Goal: Task Accomplishment & Management: Manage account settings

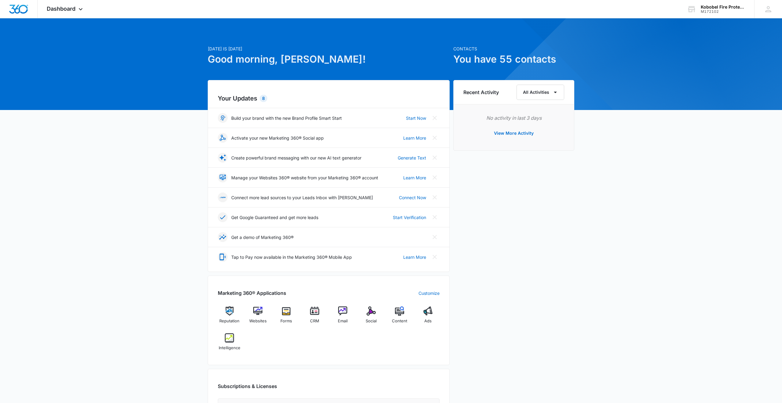
click at [497, 57] on h1 "You have 55 contacts" at bounding box center [513, 59] width 121 height 15
click at [68, 6] on span "Dashboard" at bounding box center [61, 8] width 29 height 6
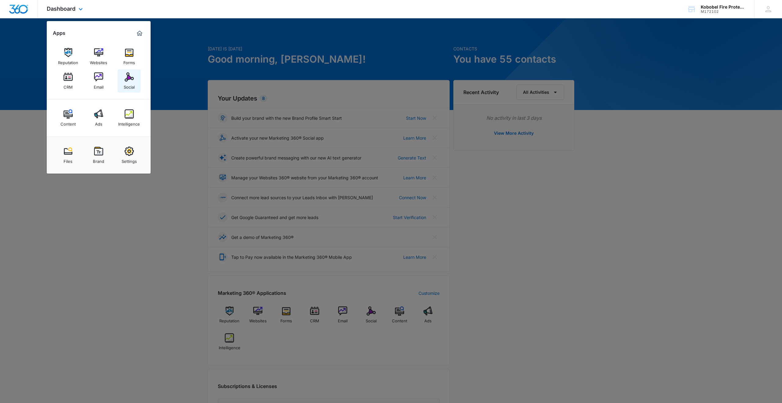
click at [132, 81] on img at bounding box center [129, 76] width 9 height 9
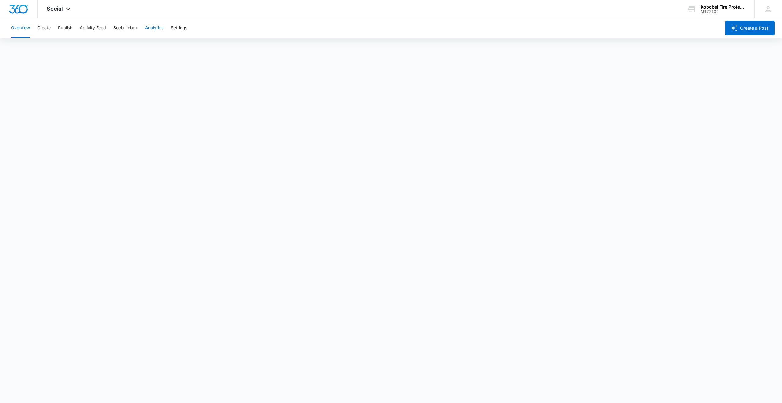
click at [156, 28] on button "Analytics" at bounding box center [154, 28] width 18 height 20
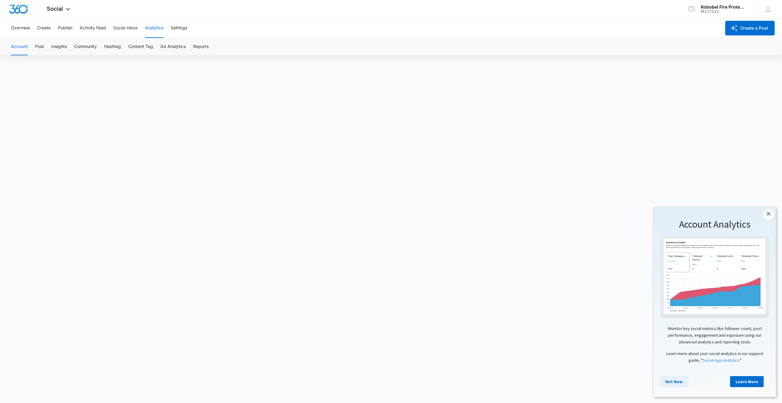
click at [669, 381] on link "Not Now" at bounding box center [674, 381] width 28 height 11
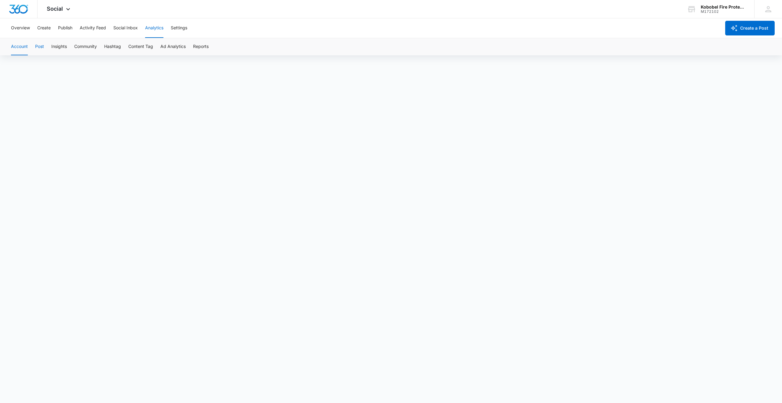
click at [36, 47] on button "Post" at bounding box center [39, 46] width 9 height 17
click at [65, 46] on button "Insights" at bounding box center [59, 46] width 16 height 17
click at [101, 47] on div "Account Post Insights Community Hashtag Content Tag Ad Analytics Reports" at bounding box center [390, 46] width 767 height 17
click at [125, 48] on div "Account Post Insights Community Hashtag Content Tag Ad Analytics Reports" at bounding box center [390, 46] width 767 height 17
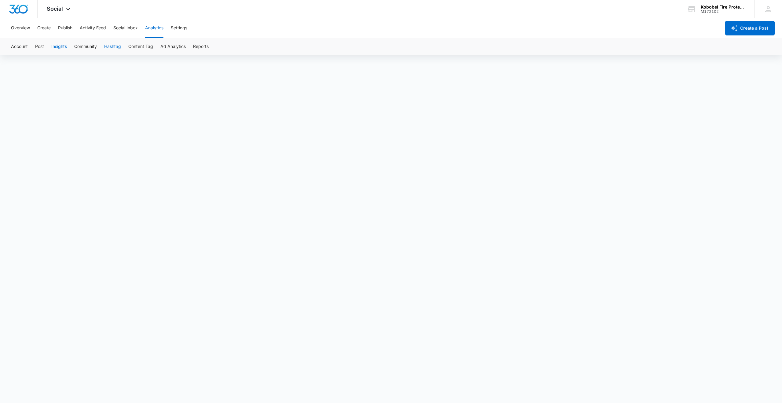
click at [114, 46] on button "Hashtag" at bounding box center [112, 46] width 17 height 17
